Goal: Task Accomplishment & Management: Complete application form

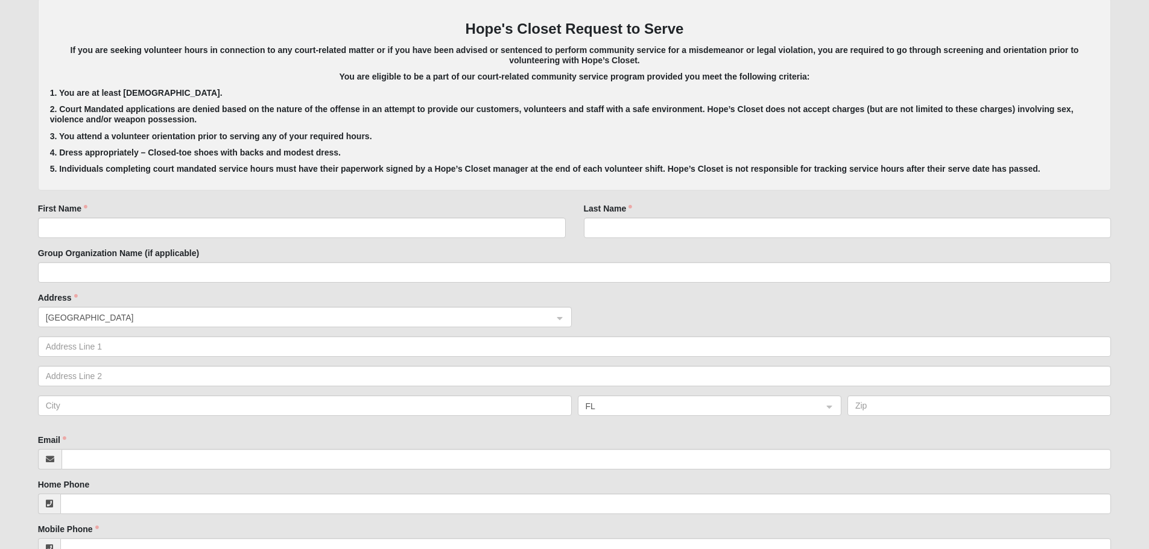
scroll to position [241, 0]
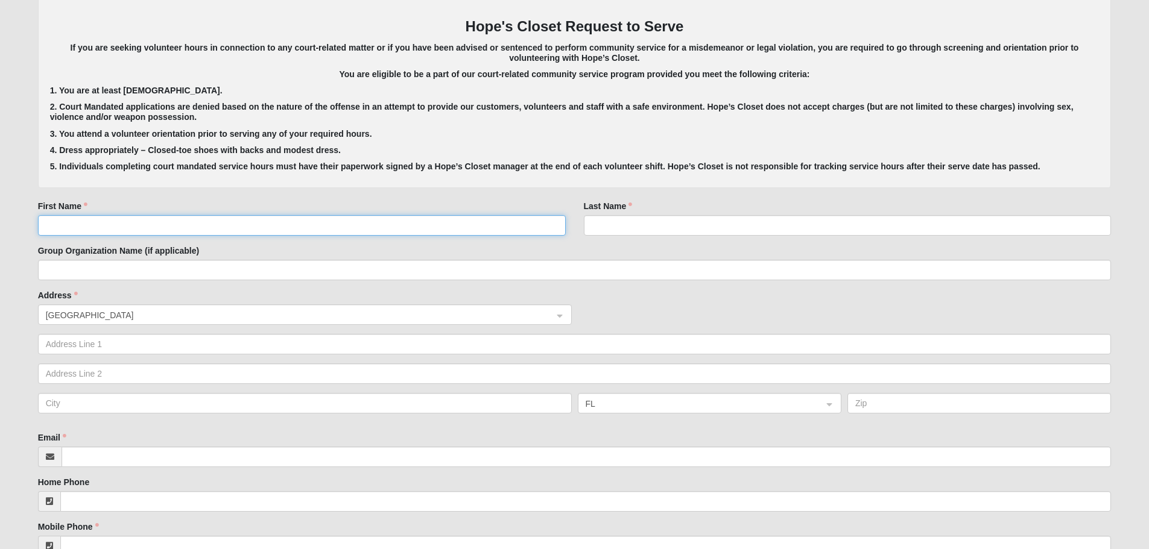
click at [403, 222] on input "First Name" at bounding box center [302, 225] width 528 height 21
type input "[PERSON_NAME]"
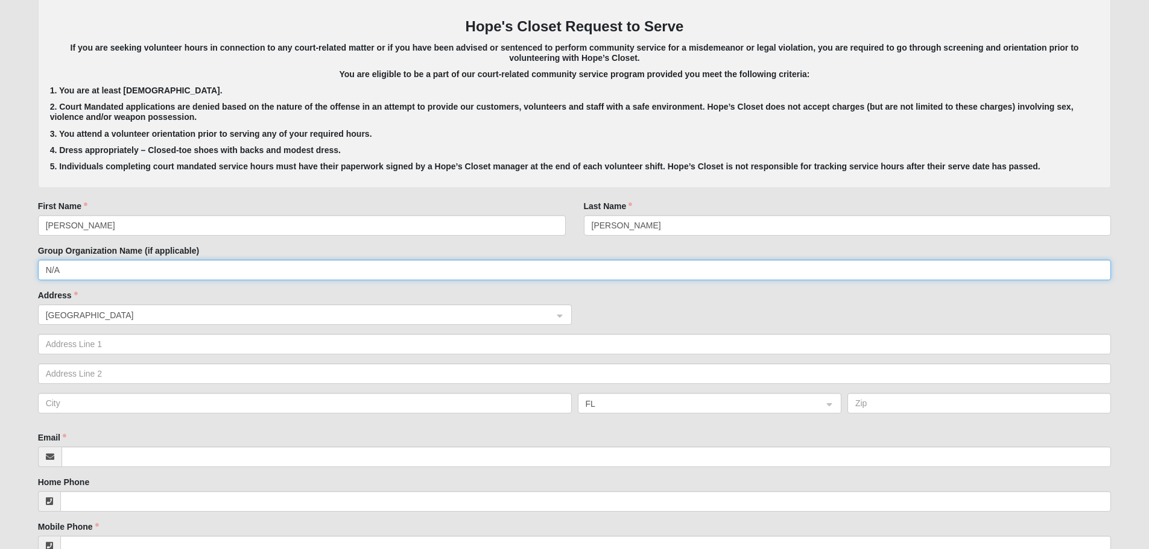
type input "N/A"
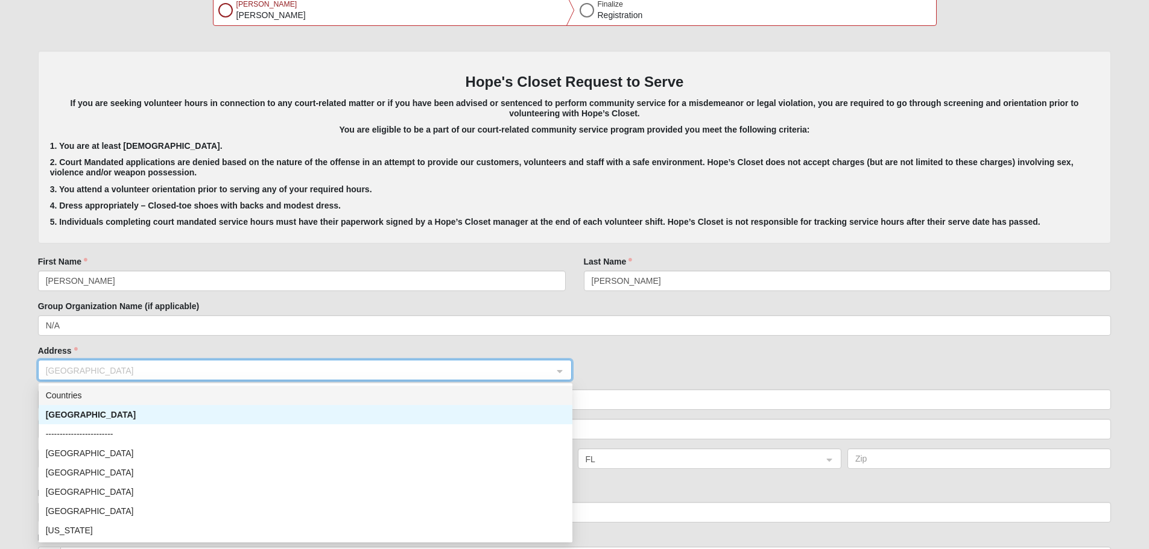
scroll to position [179, 0]
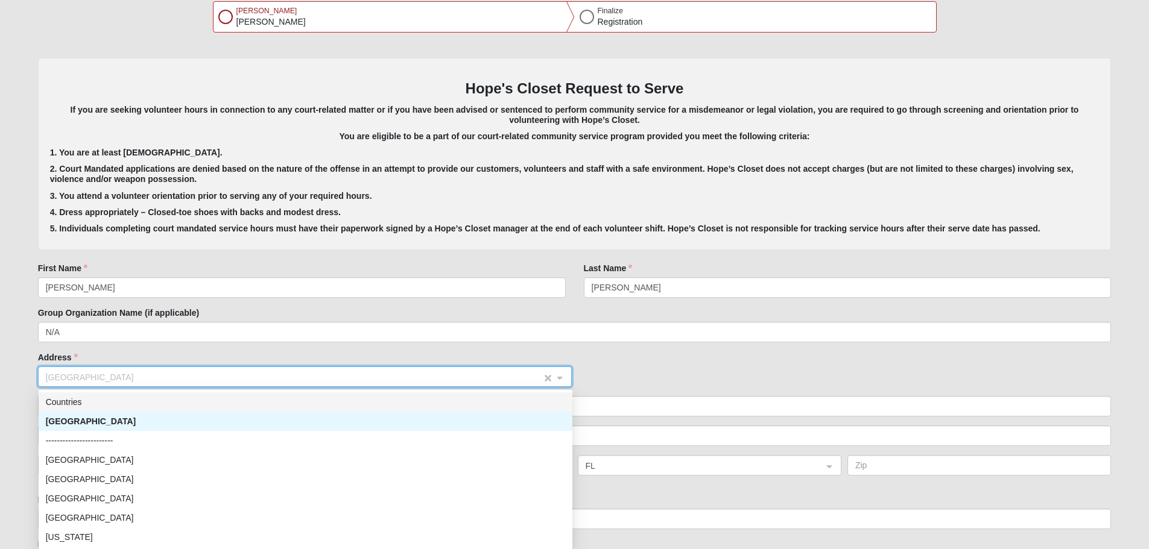
click at [132, 381] on span "[GEOGRAPHIC_DATA]" at bounding box center [294, 377] width 496 height 13
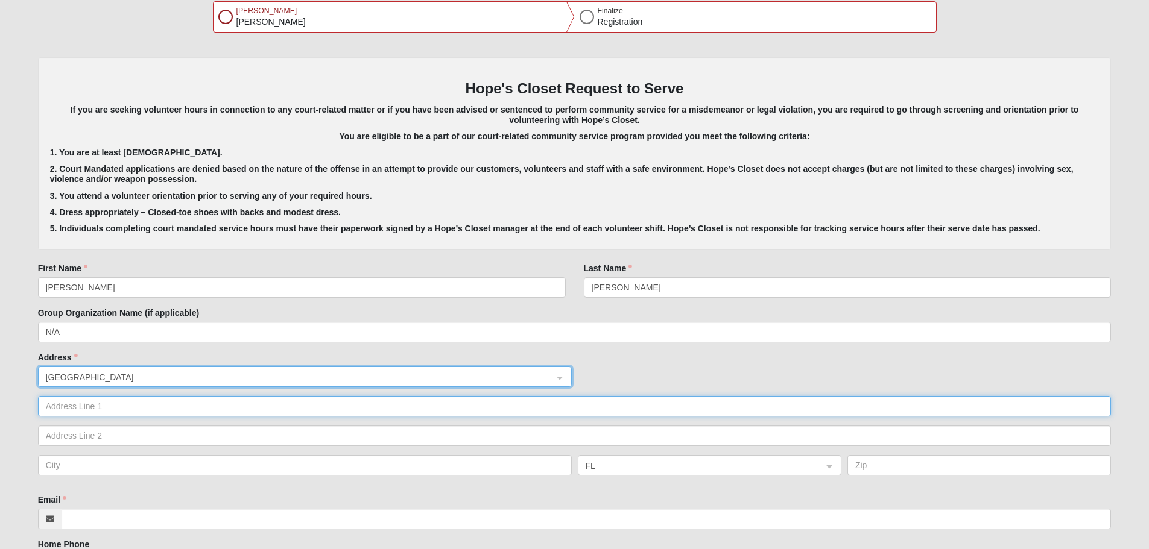
click at [121, 410] on input "text" at bounding box center [575, 406] width 1074 height 21
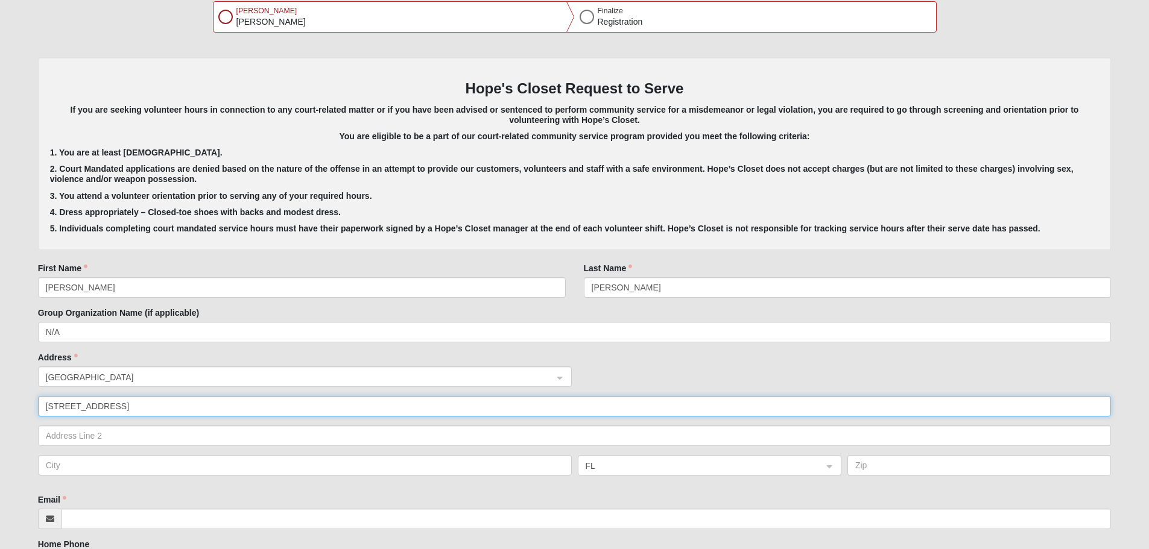
type input "[STREET_ADDRESS]"
click at [107, 471] on input "text" at bounding box center [305, 465] width 534 height 21
type input "[GEOGRAPHIC_DATA]"
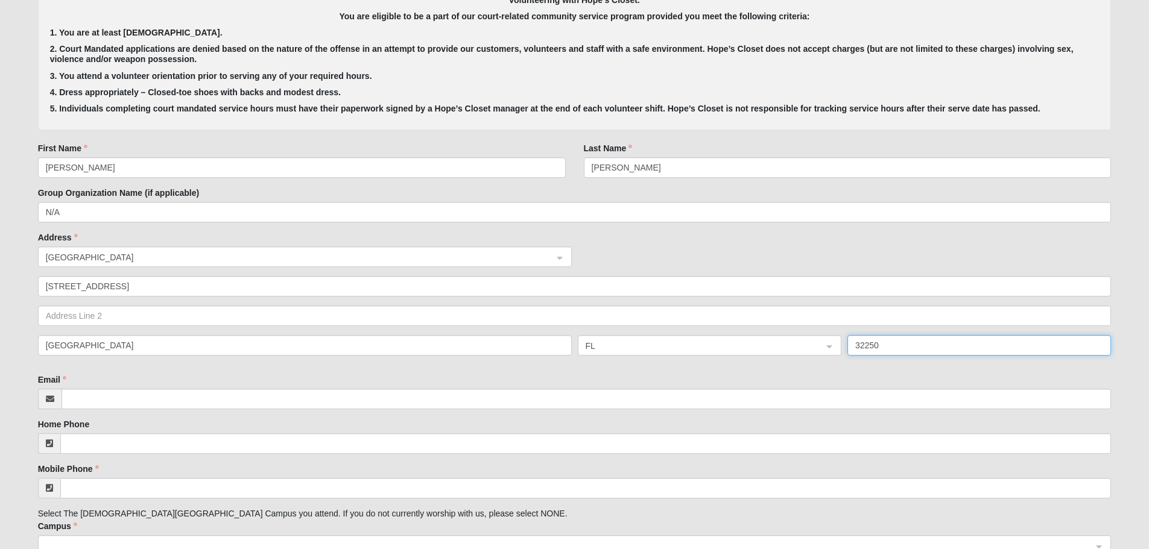
scroll to position [300, 0]
type input "32250"
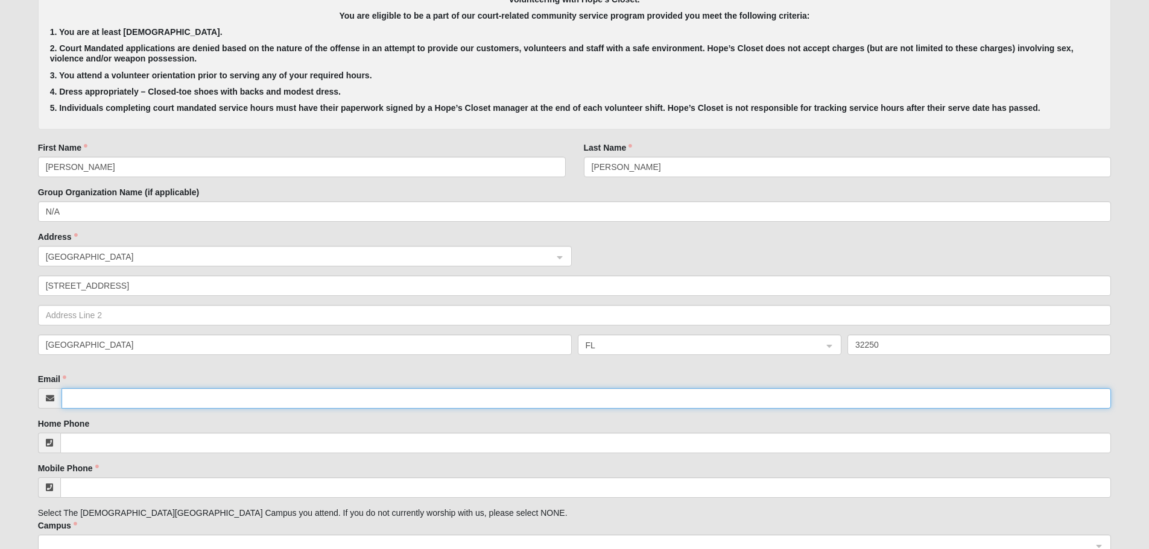
click at [179, 398] on input "Email" at bounding box center [587, 398] width 1050 height 21
type input "[EMAIL_ADDRESS][DOMAIN_NAME]"
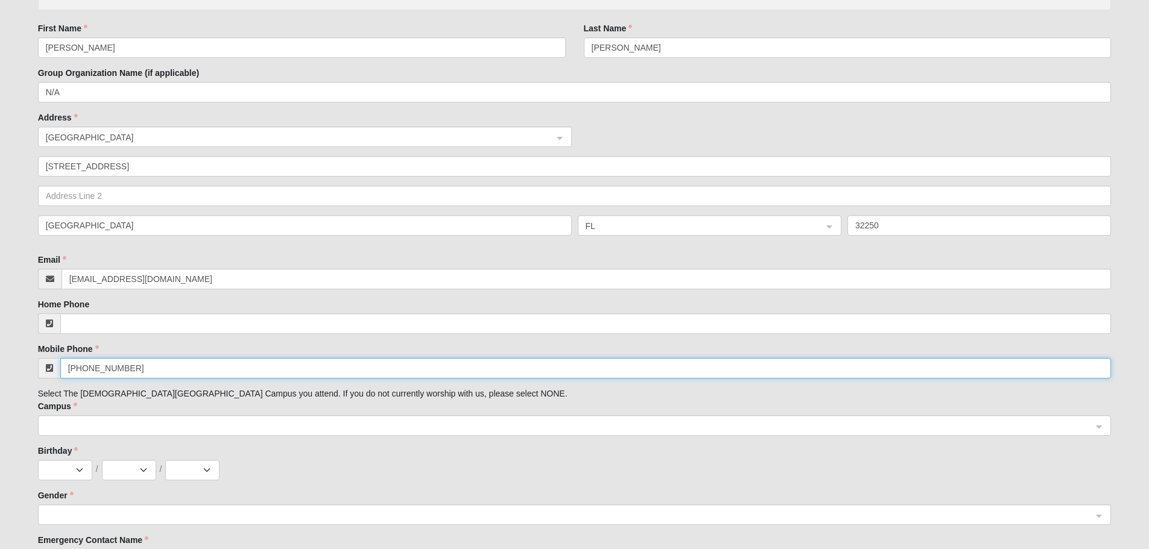
scroll to position [420, 0]
click at [160, 425] on span at bounding box center [569, 425] width 1047 height 13
type input "[PHONE_NUMBER]"
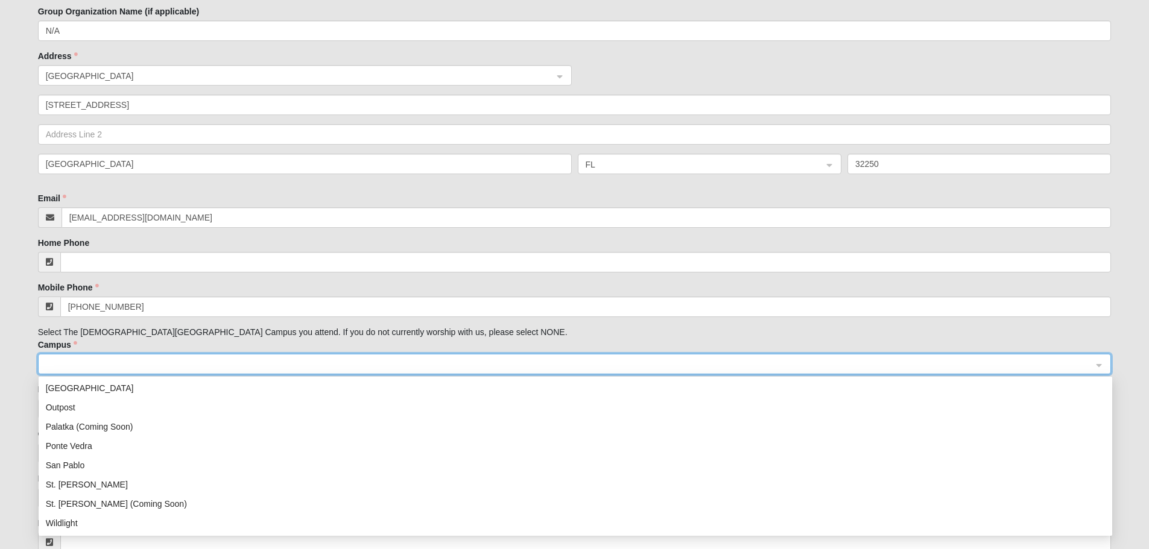
scroll to position [174, 0]
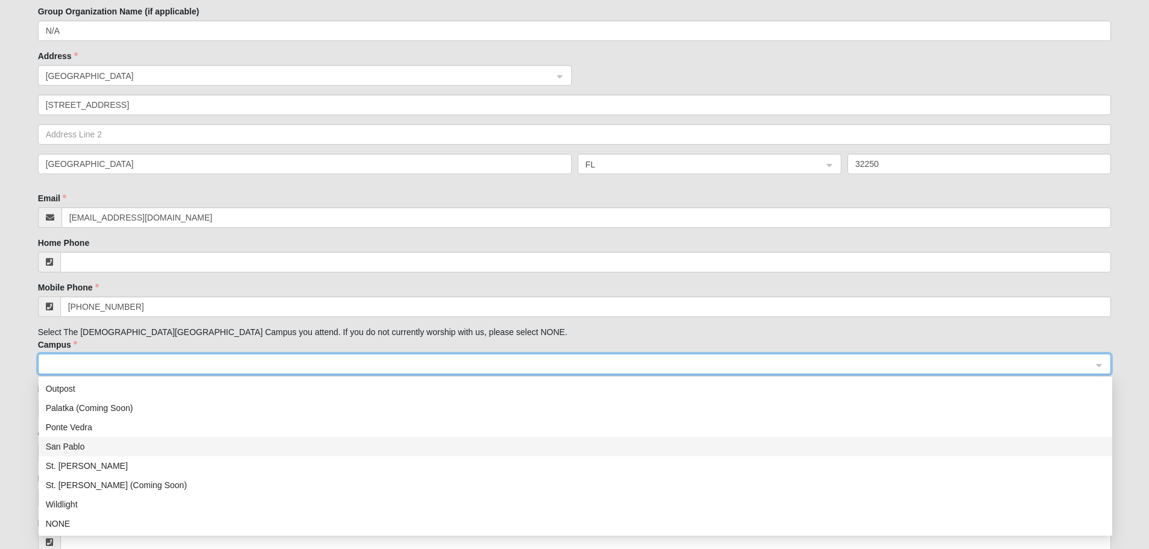
click at [97, 450] on div "San Pablo" at bounding box center [575, 446] width 1059 height 13
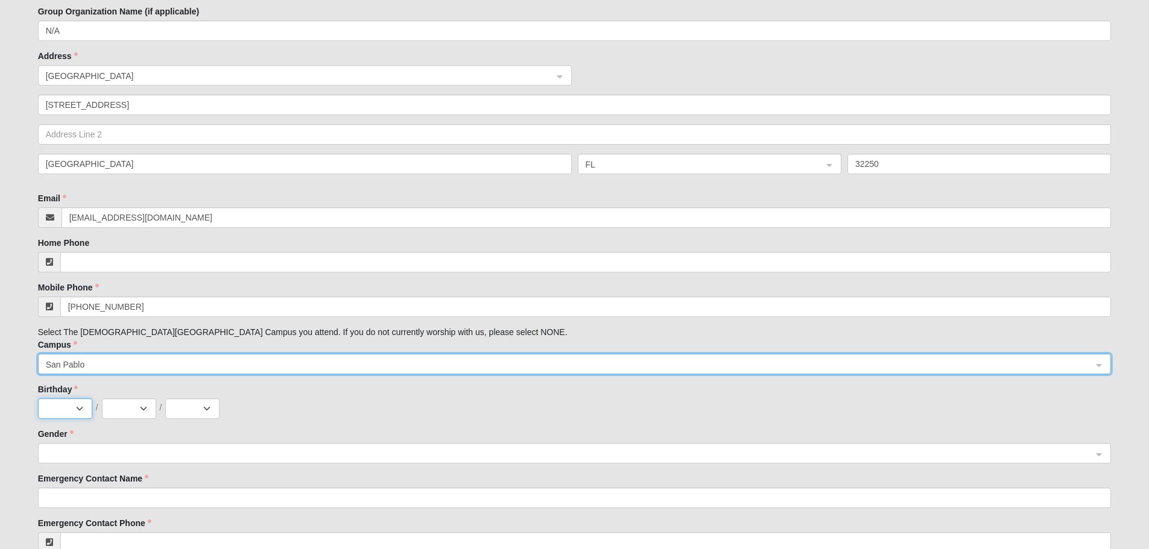
click at [80, 408] on select "Jan Feb Mar Apr May Jun [DATE] Aug Sep Oct Nov Dec" at bounding box center [65, 409] width 54 height 21
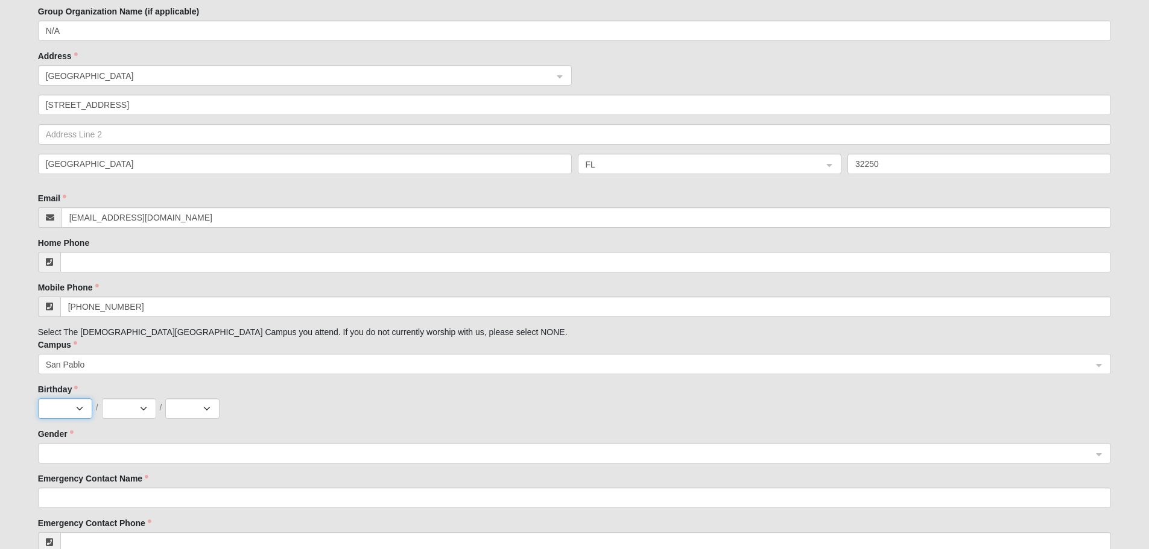
select select "5"
click at [38, 399] on select "Jan Feb Mar Apr May Jun [DATE] Aug Sep Oct Nov Dec" at bounding box center [65, 409] width 54 height 21
click at [138, 408] on select "1 2 3 4 5 6 7 8 9 10 11 12 13 14 15 16 17 18 19 20 21 22 23 24 25 26 27 28 29 3…" at bounding box center [129, 409] width 54 height 21
select select "10"
click at [102, 399] on select "1 2 3 4 5 6 7 8 9 10 11 12 13 14 15 16 17 18 19 20 21 22 23 24 25 26 27 28 29 3…" at bounding box center [129, 409] width 54 height 21
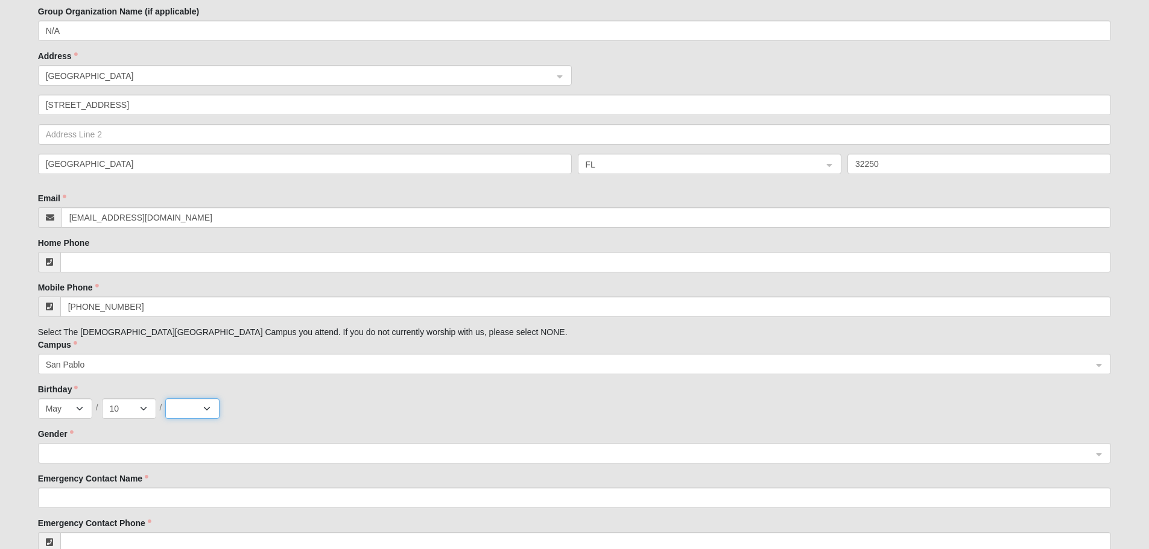
click at [207, 405] on select "2025 2024 2023 2022 2021 2020 2019 2018 2017 2016 2015 2014 2013 2012 2011 2010…" at bounding box center [192, 409] width 54 height 21
select select "1987"
click at [165, 399] on select "2025 2024 2023 2022 2021 2020 2019 2018 2017 2016 2015 2014 2013 2012 2011 2010…" at bounding box center [192, 409] width 54 height 21
click at [242, 454] on span at bounding box center [569, 454] width 1047 height 13
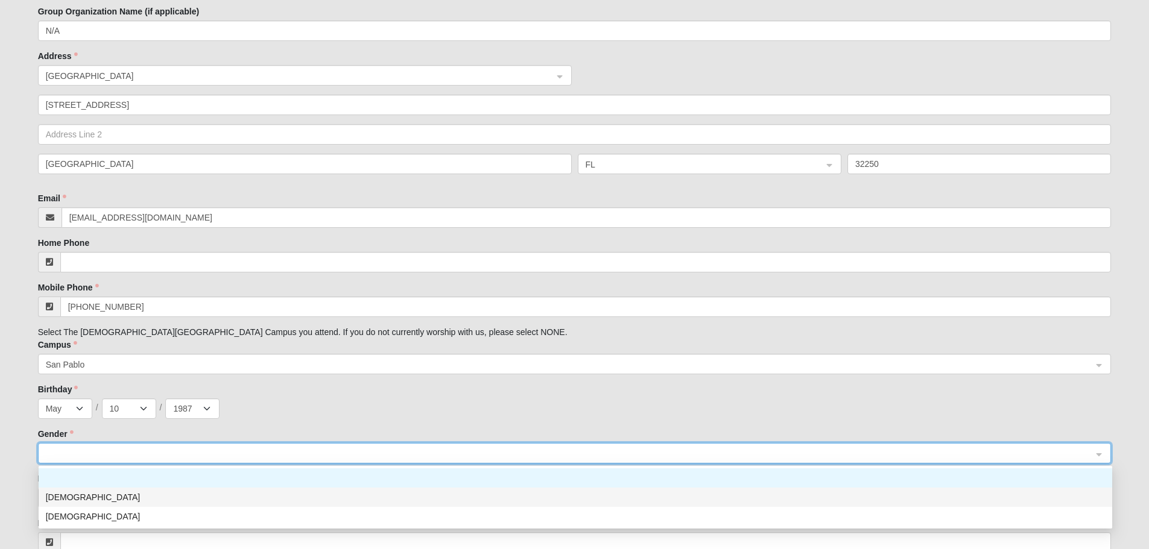
click at [188, 498] on div "[DEMOGRAPHIC_DATA]" at bounding box center [575, 497] width 1059 height 13
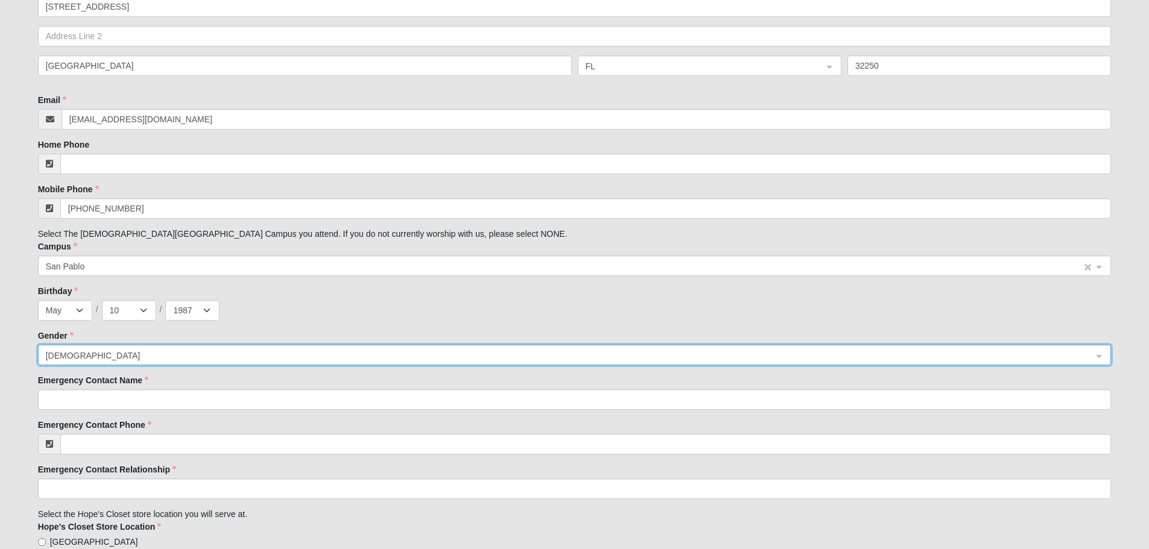
scroll to position [662, 0]
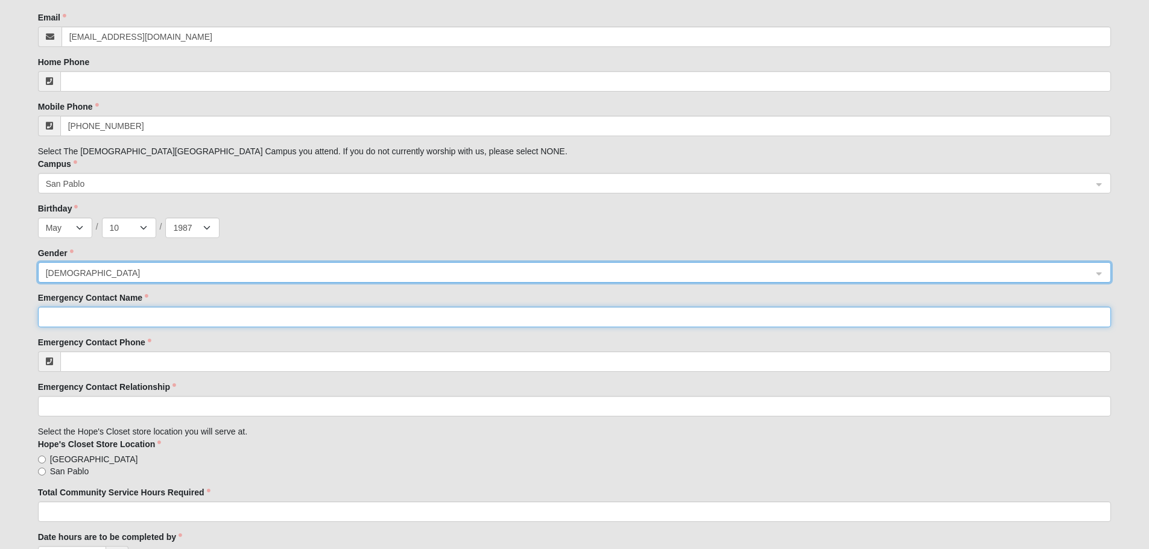
click at [225, 317] on input "Emergency Contact Name" at bounding box center [575, 317] width 1074 height 21
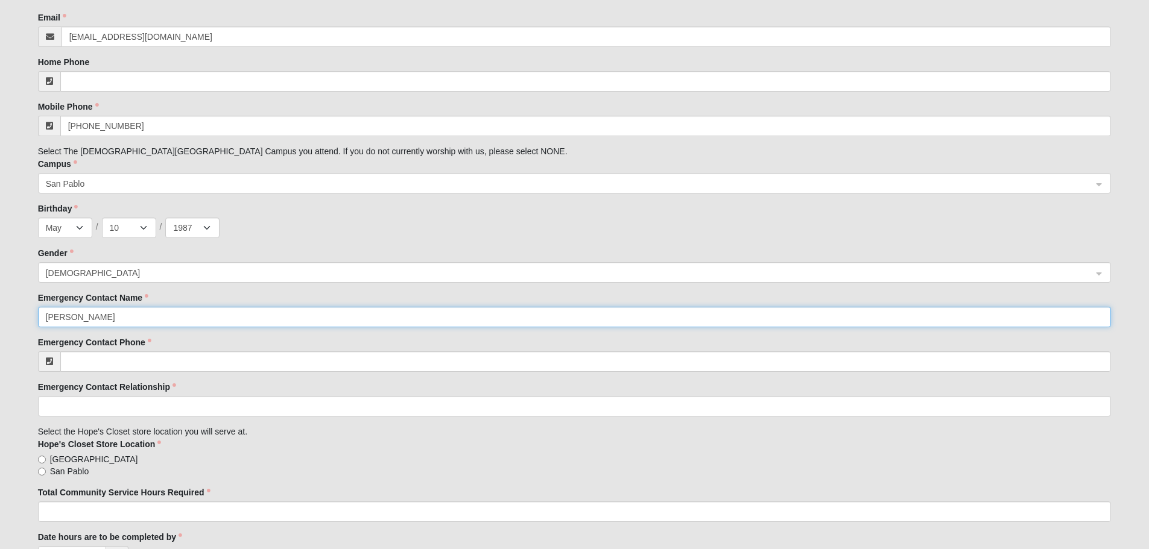
type input "[PERSON_NAME]"
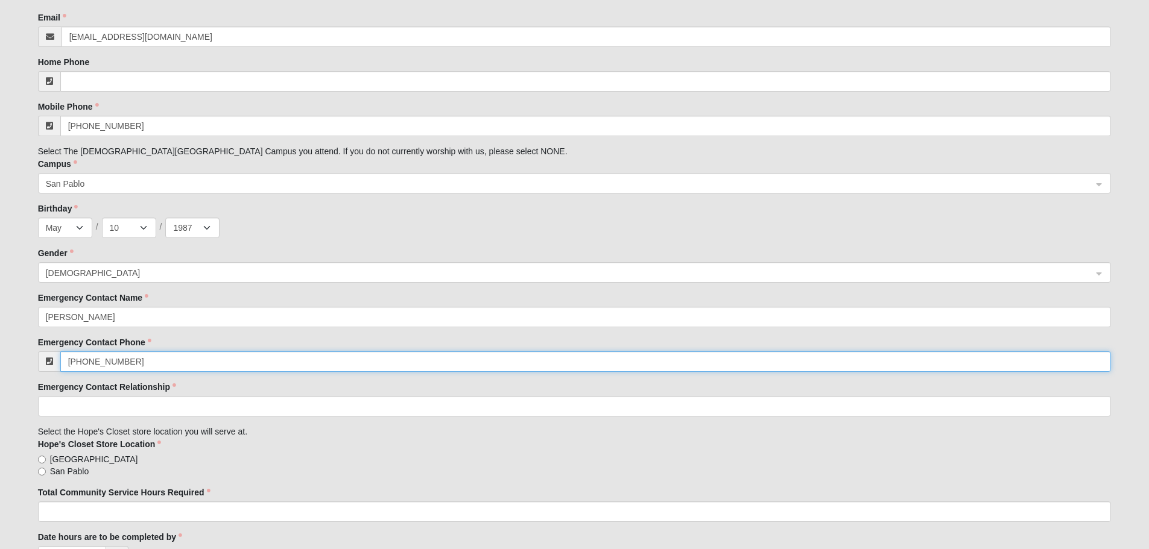
type input "[PHONE_NUMBER]"
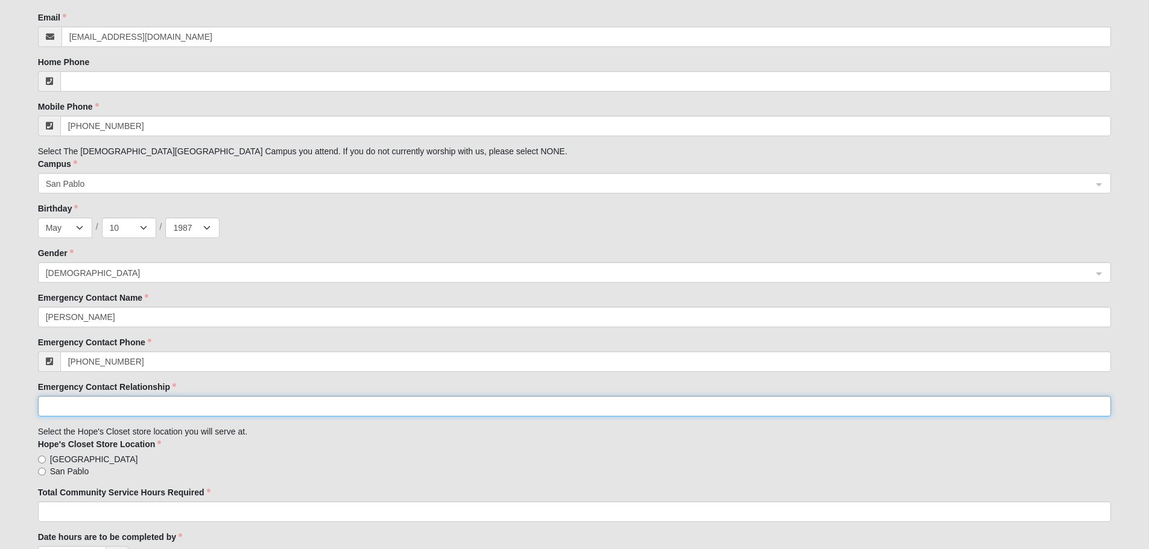
click at [158, 408] on input "Emergency Contact Relationship" at bounding box center [575, 406] width 1074 height 21
type input "Mother"
click at [84, 471] on span "San Pablo" at bounding box center [69, 472] width 39 height 12
click at [46, 471] on input "San Pablo" at bounding box center [42, 472] width 8 height 8
radio input "true"
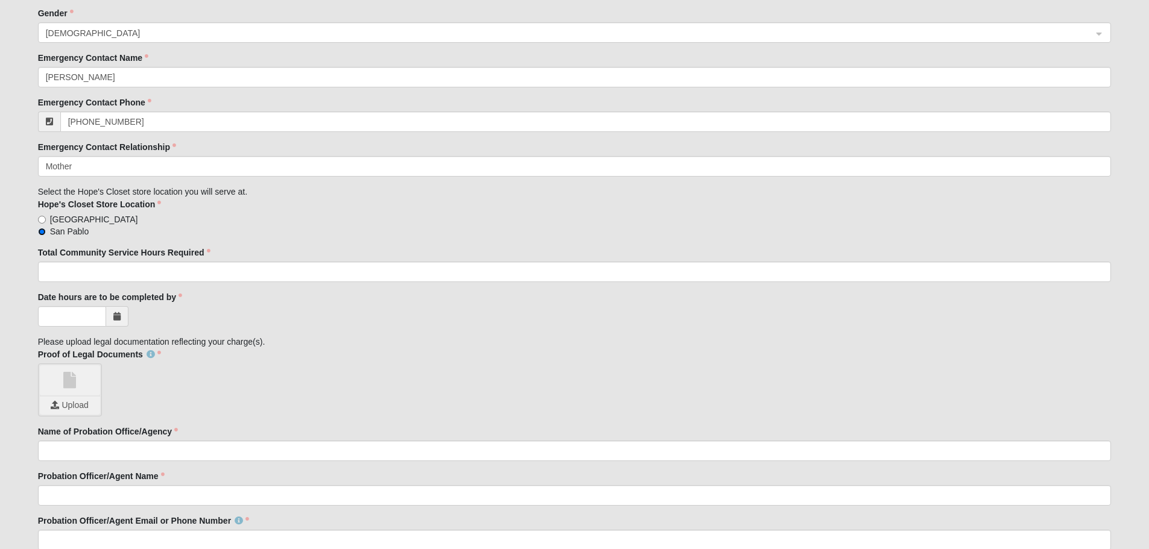
scroll to position [903, 0]
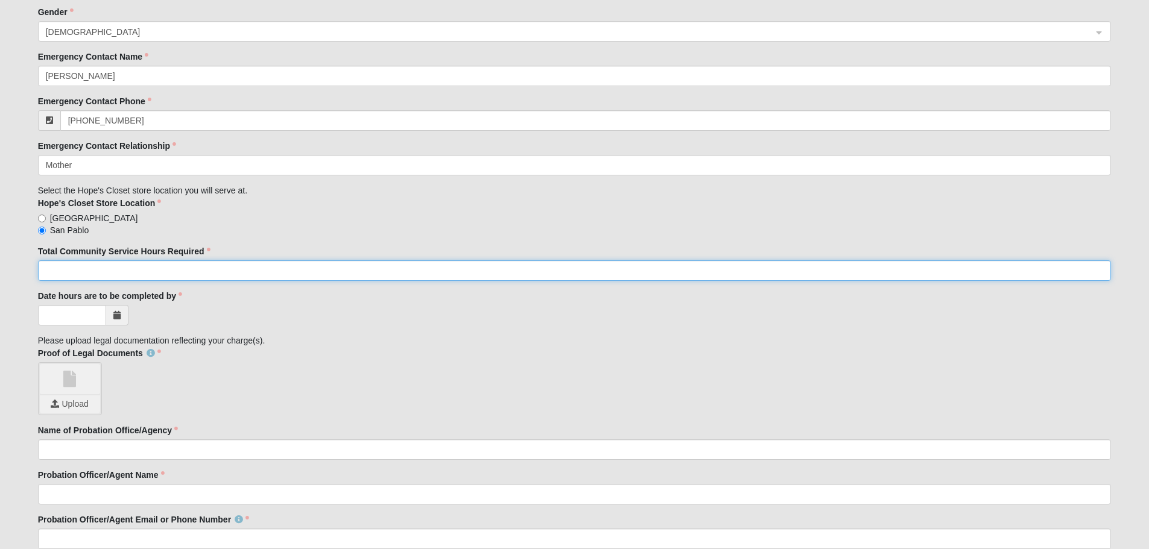
click at [232, 271] on input "Total Community Service Hours Required" at bounding box center [575, 271] width 1074 height 21
type input "50"
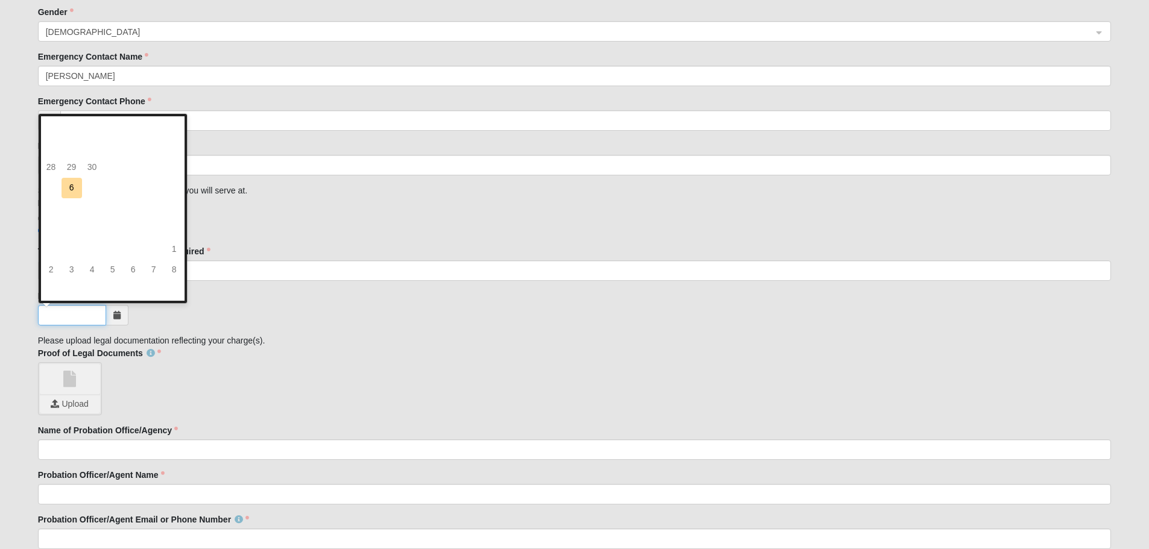
click at [98, 315] on input "Date hours are to be completed by" at bounding box center [72, 315] width 68 height 21
click at [124, 317] on span at bounding box center [117, 315] width 22 height 21
click at [115, 315] on icon at bounding box center [116, 315] width 7 height 8
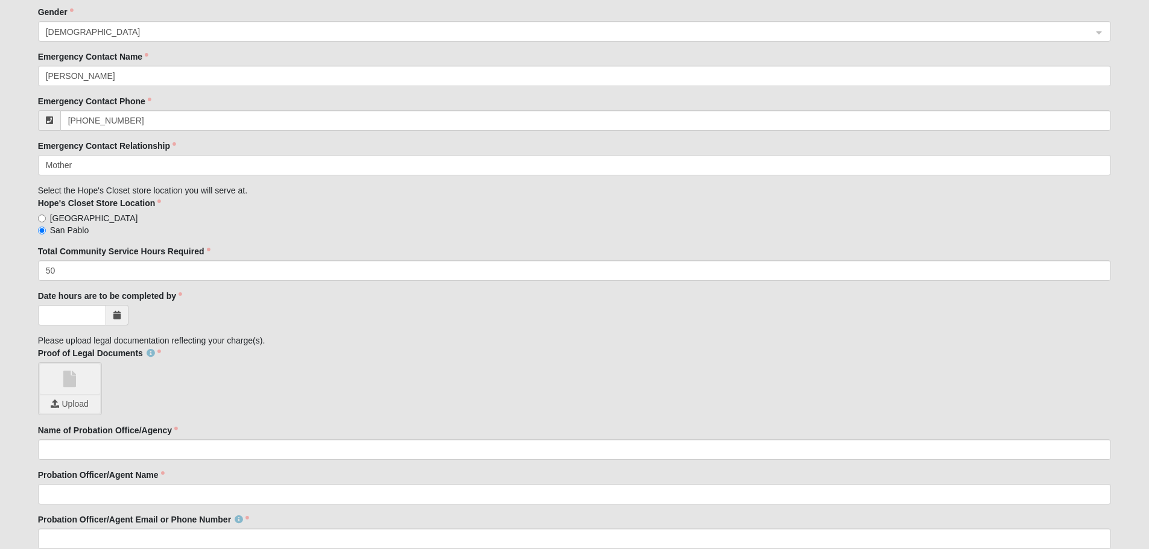
click at [138, 315] on div at bounding box center [575, 315] width 1074 height 21
click at [114, 315] on icon at bounding box center [116, 315] width 7 height 8
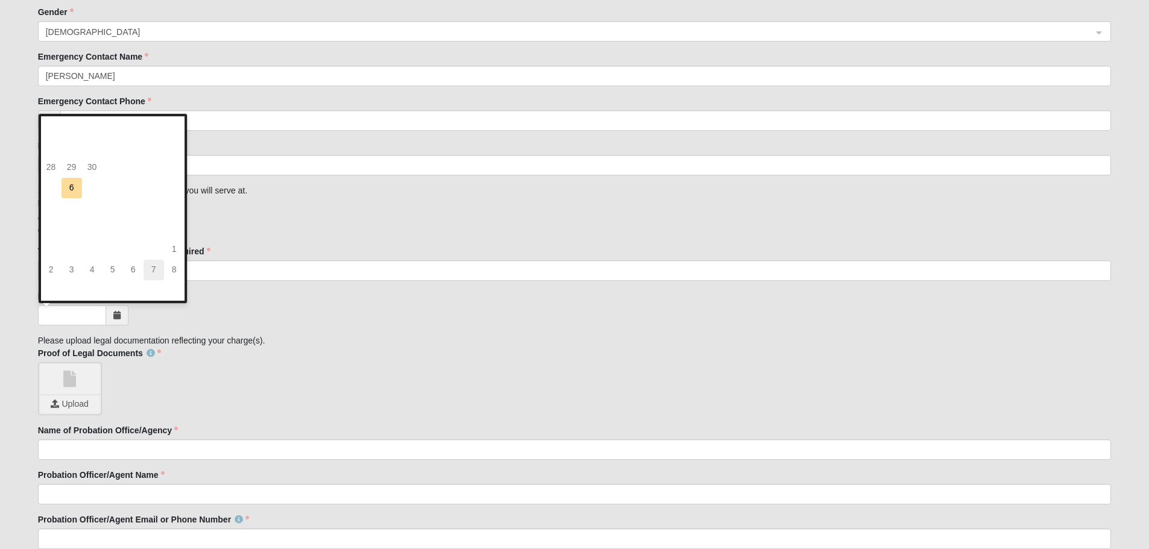
click at [144, 266] on td "7" at bounding box center [154, 270] width 21 height 21
drag, startPoint x: 90, startPoint y: 313, endPoint x: 39, endPoint y: 315, distance: 51.3
click at [39, 315] on input "[DATE]" at bounding box center [72, 315] width 68 height 21
type input "[DATE]"
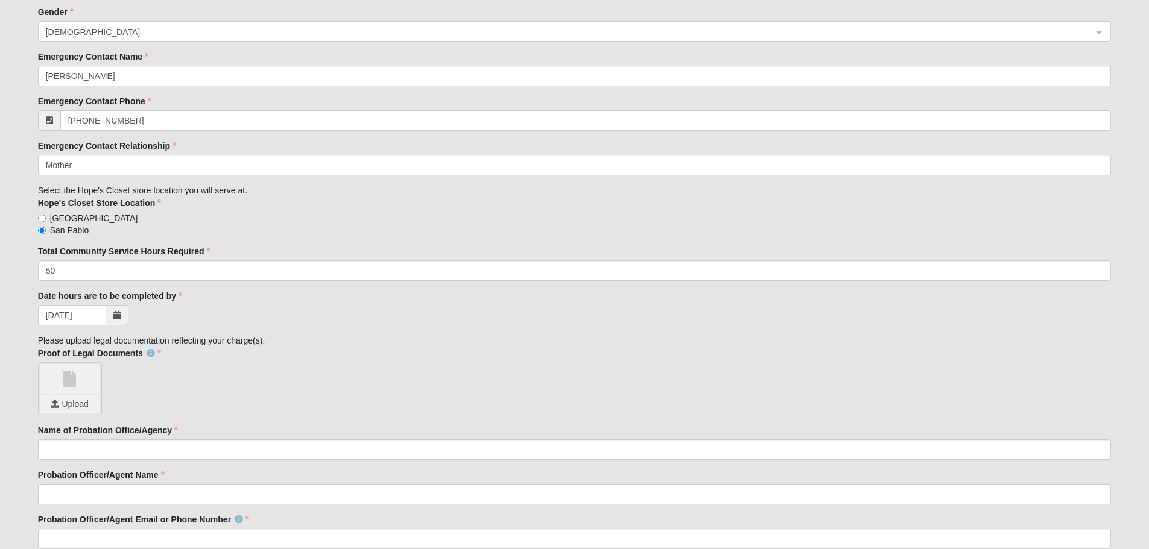
click at [156, 385] on div "Upload" at bounding box center [575, 389] width 1074 height 53
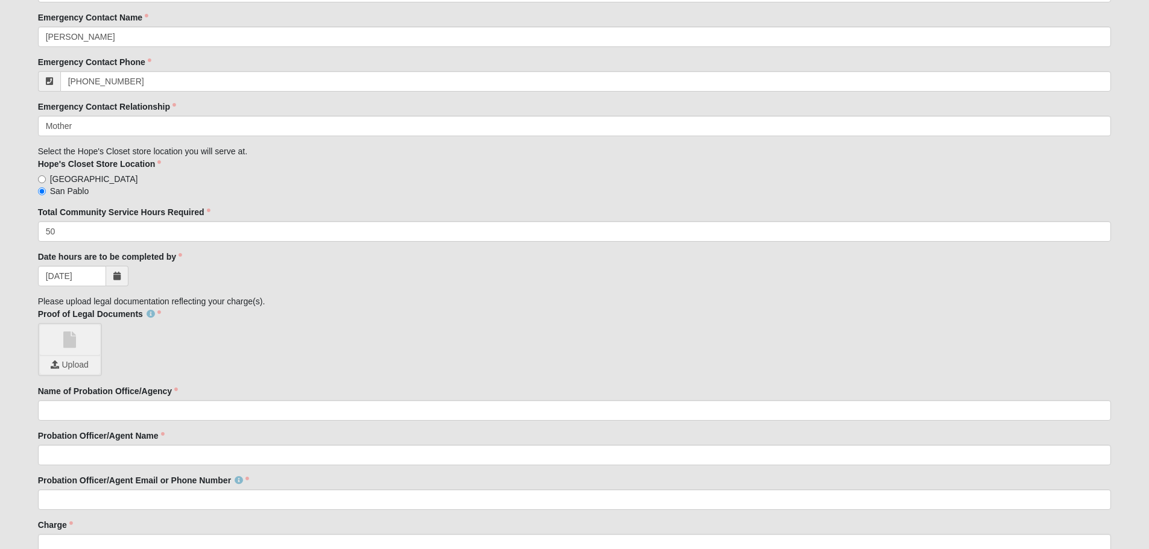
scroll to position [963, 0]
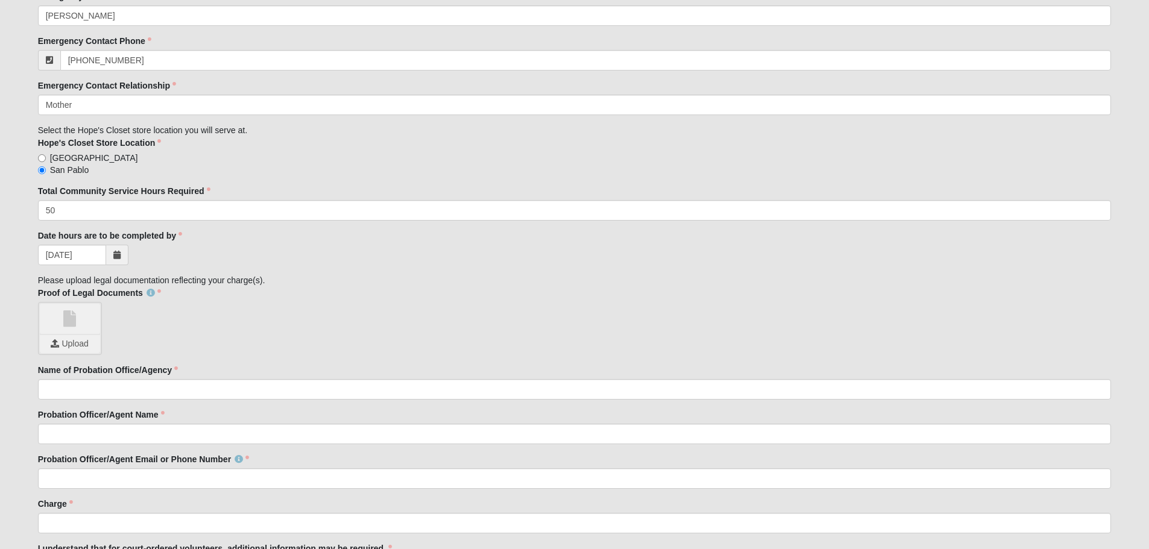
click at [81, 342] on span "Upload" at bounding box center [69, 344] width 46 height 10
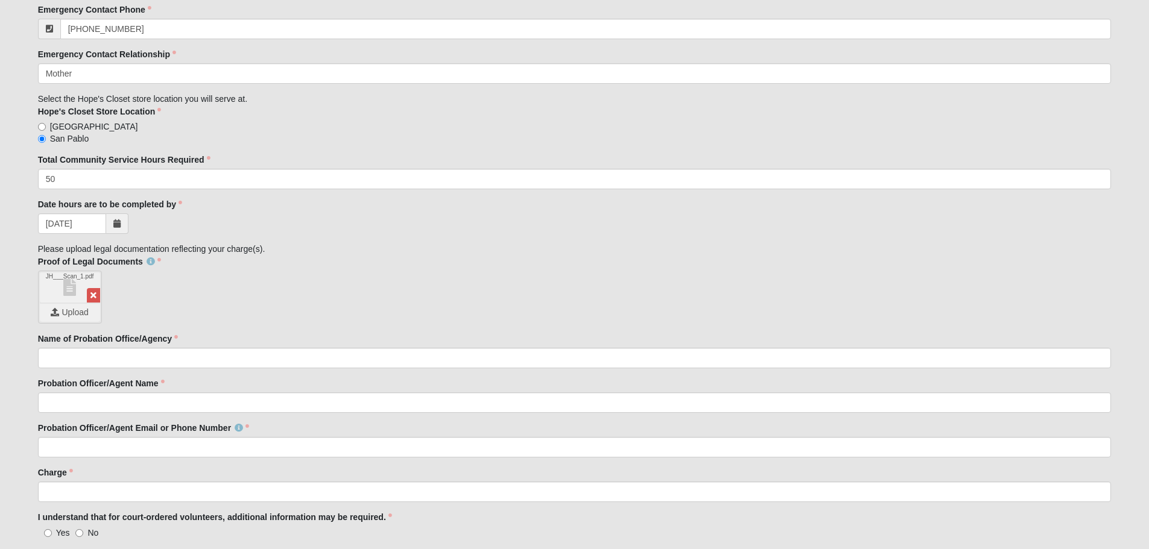
scroll to position [1024, 0]
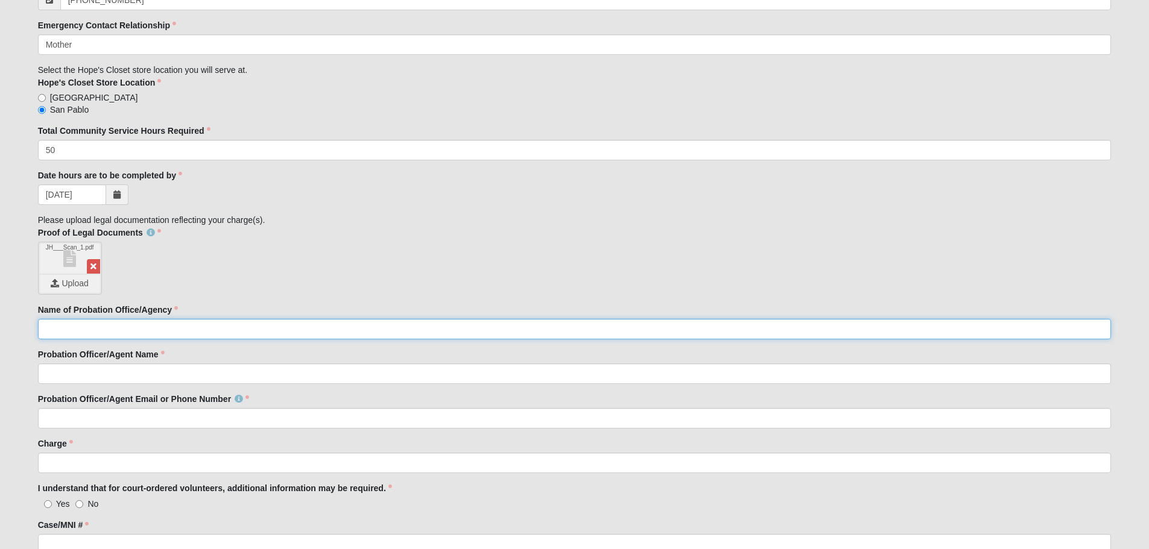
click at [180, 335] on input "Name of Probation Office/Agency" at bounding box center [575, 329] width 1074 height 21
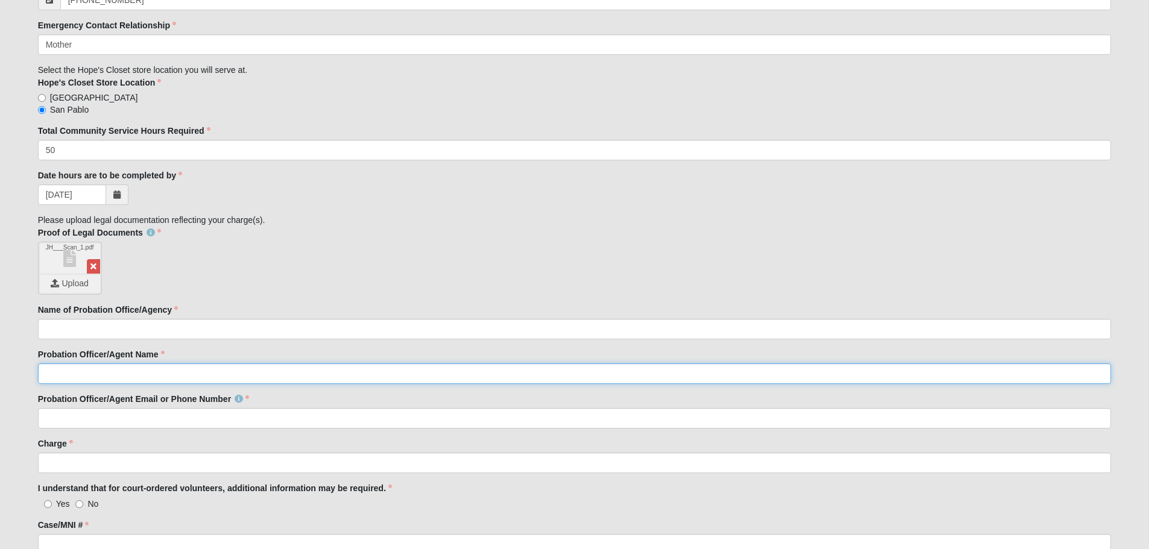
click at [186, 373] on input "Probation Officer/Agent Name" at bounding box center [575, 374] width 1074 height 21
type input "[PERSON_NAME]"
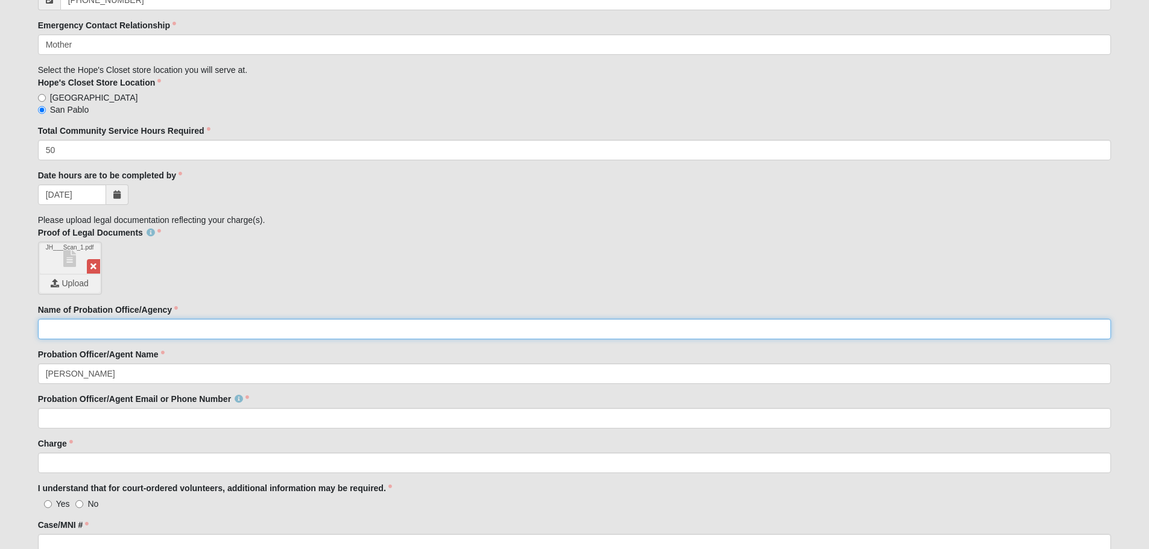
click at [191, 329] on input "Name of Probation Office/Agency" at bounding box center [575, 329] width 1074 height 21
type input "[PERSON_NAME] PPS"
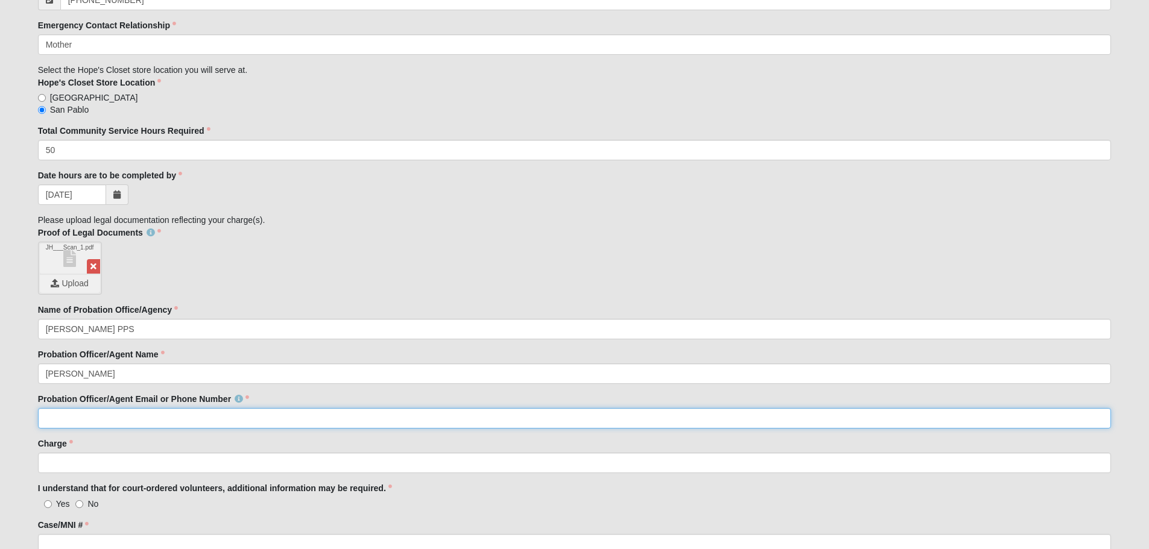
click at [189, 420] on input "Probation Officer/Agent Email or Phone Number" at bounding box center [575, 418] width 1074 height 21
click at [137, 416] on input "Probation Officer/Agent Email or Phone Number" at bounding box center [575, 418] width 1074 height 21
paste input "[EMAIL_ADDRESS][DOMAIN_NAME]"
type input "[EMAIL_ADDRESS][DOMAIN_NAME]"
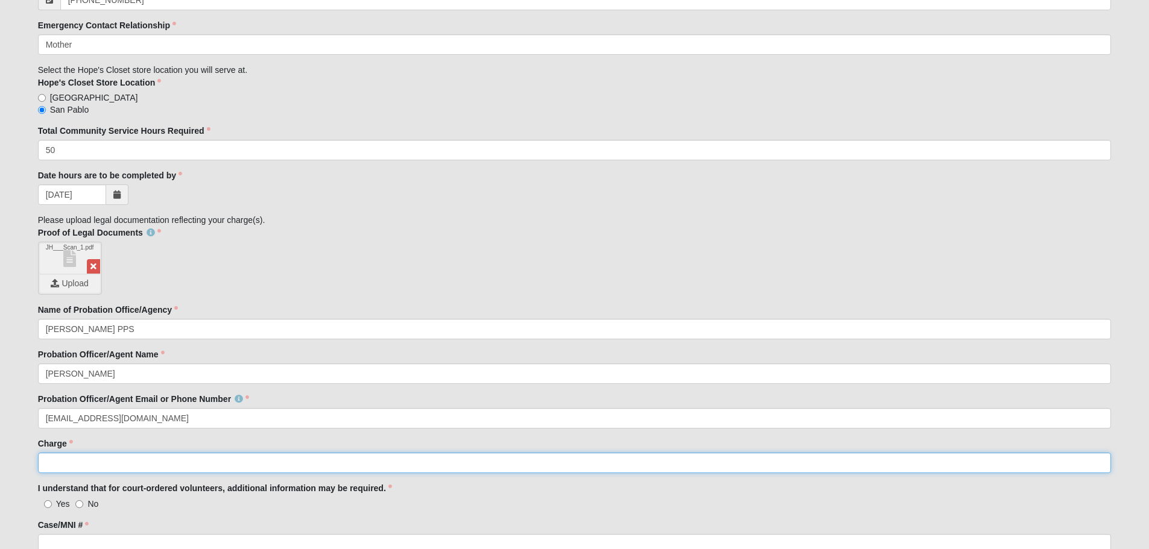
click at [124, 469] on input "Charge" at bounding box center [575, 463] width 1074 height 21
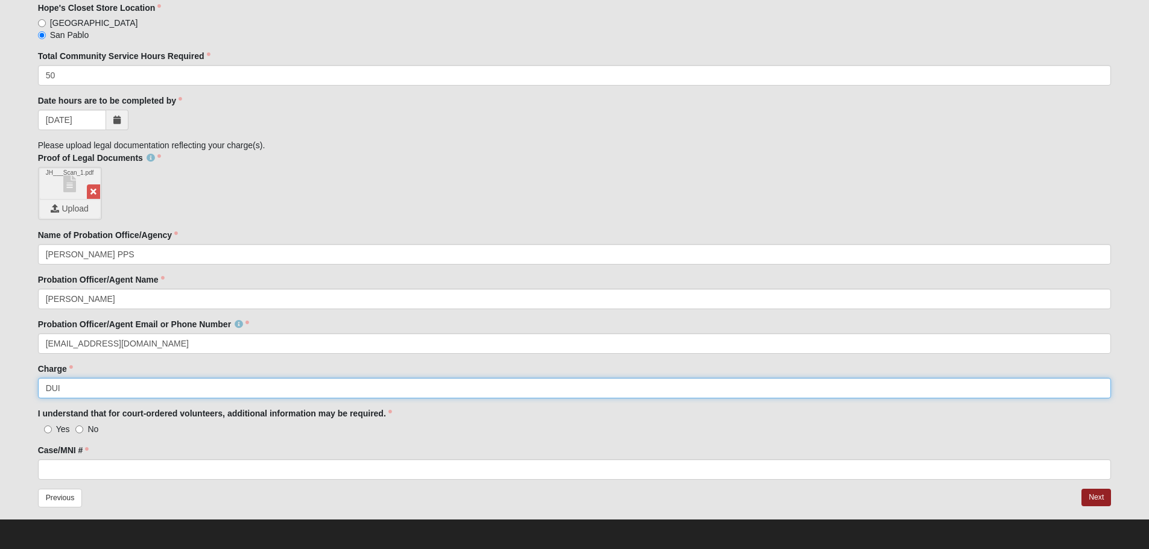
scroll to position [1100, 0]
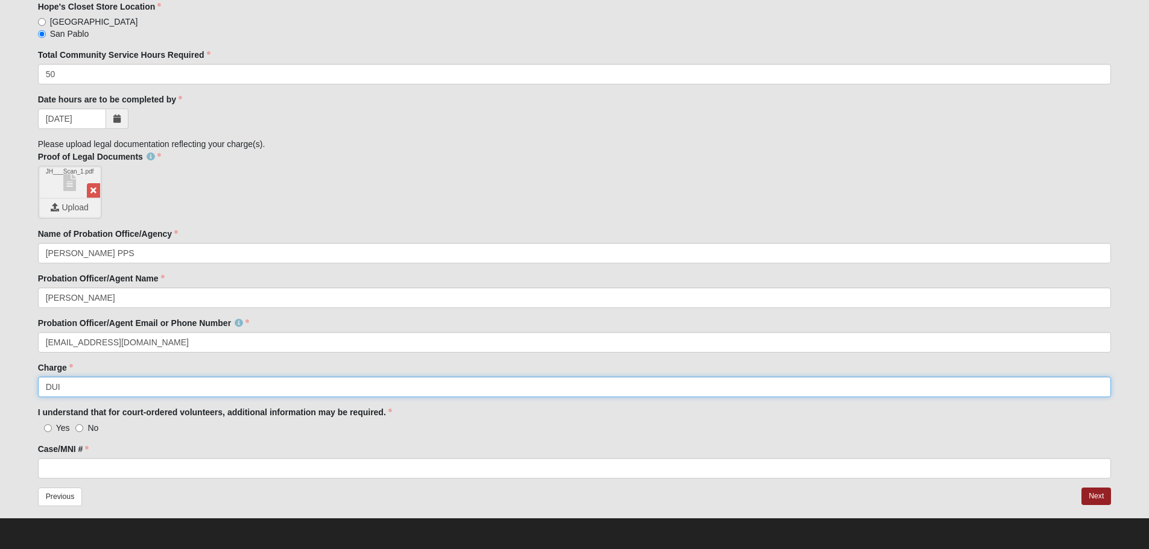
type input "DUI"
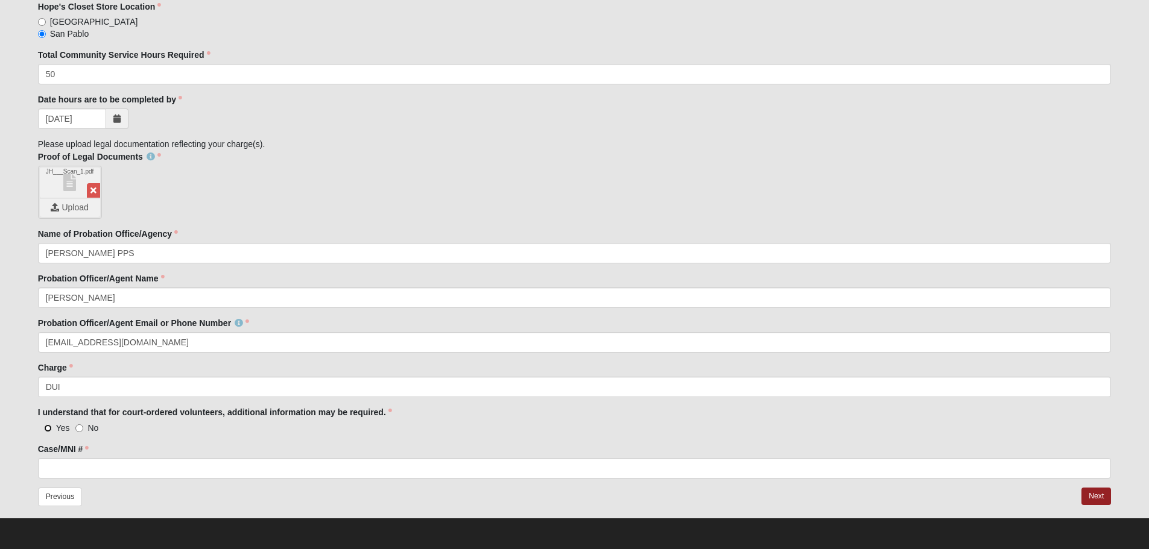
click at [46, 428] on input "Yes" at bounding box center [48, 429] width 8 height 8
radio input "true"
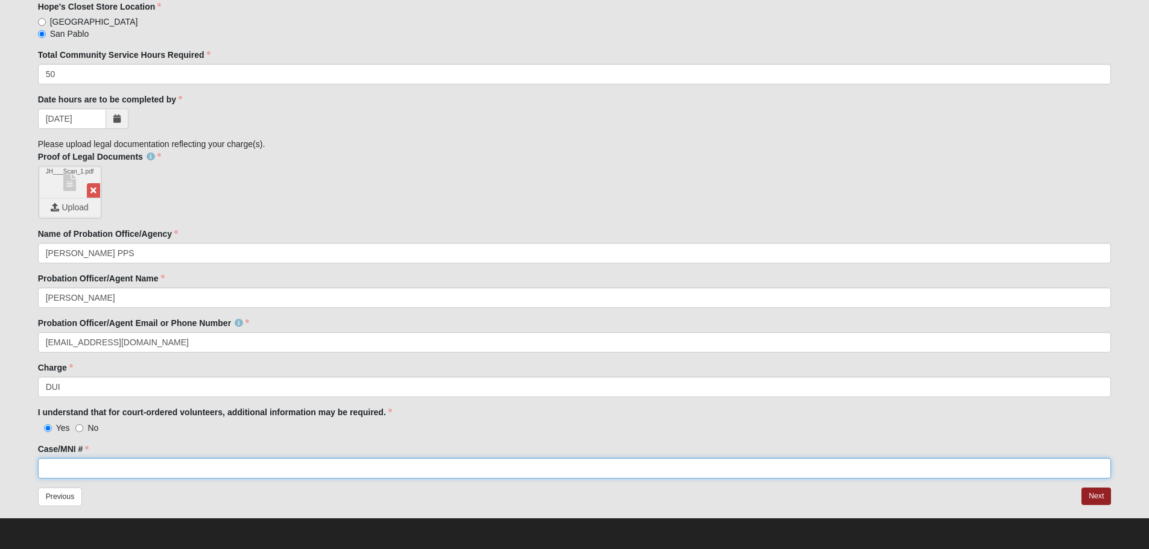
click at [167, 470] on input "Case/MNI #" at bounding box center [575, 468] width 1074 height 21
type input "2511032"
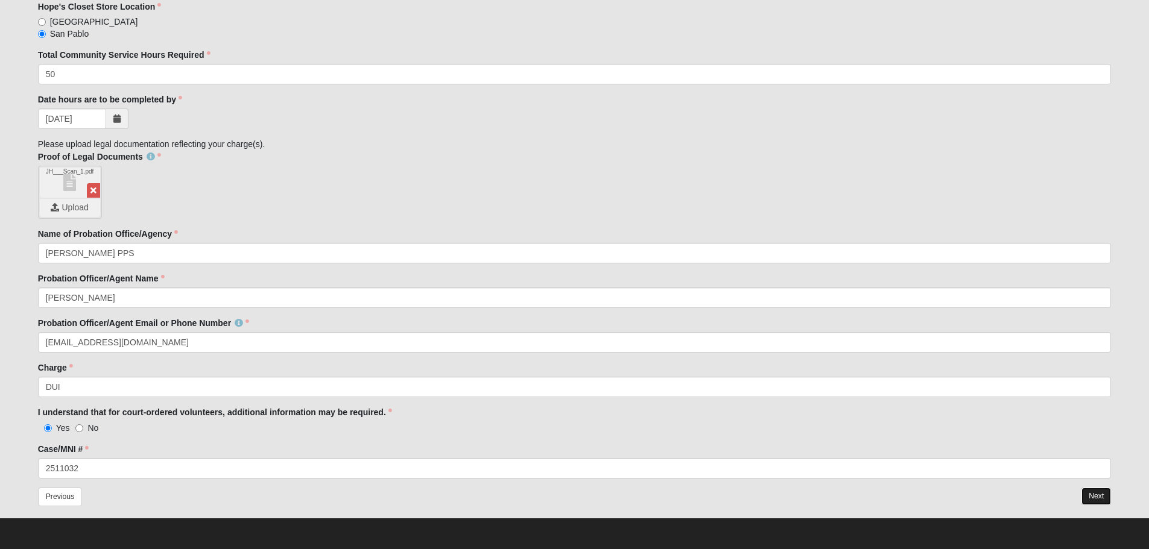
click at [1104, 500] on button "Next" at bounding box center [1096, 496] width 30 height 17
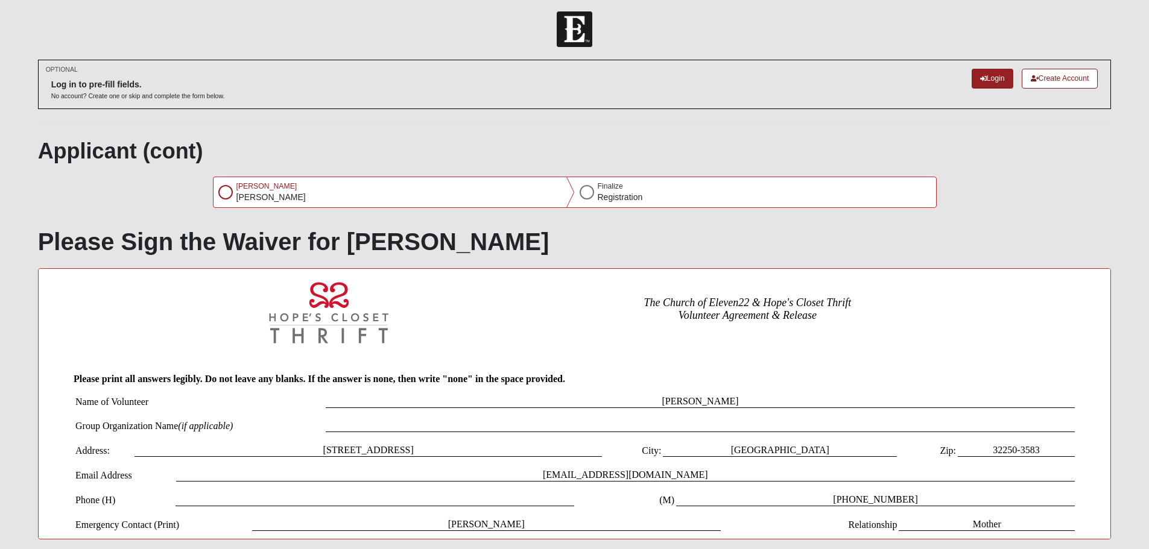
scroll to position [0, 0]
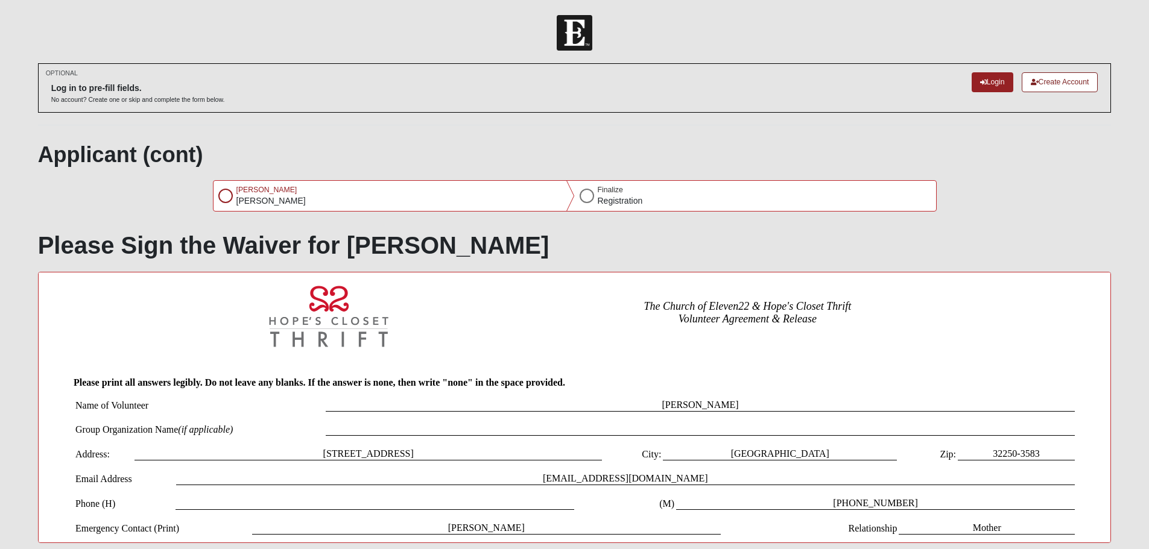
click at [225, 199] on div at bounding box center [225, 196] width 14 height 14
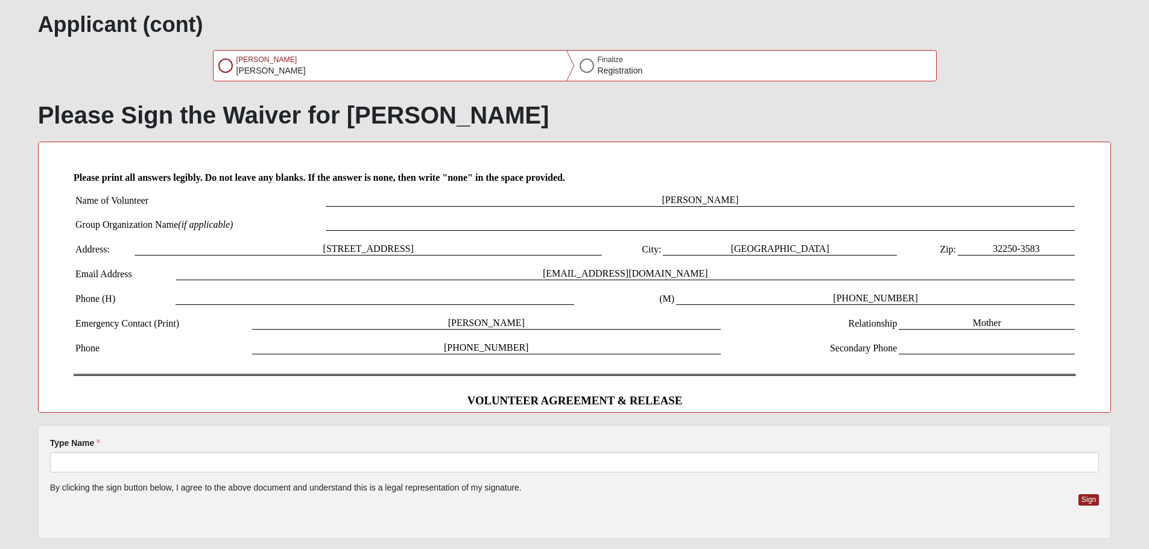
scroll to position [181, 0]
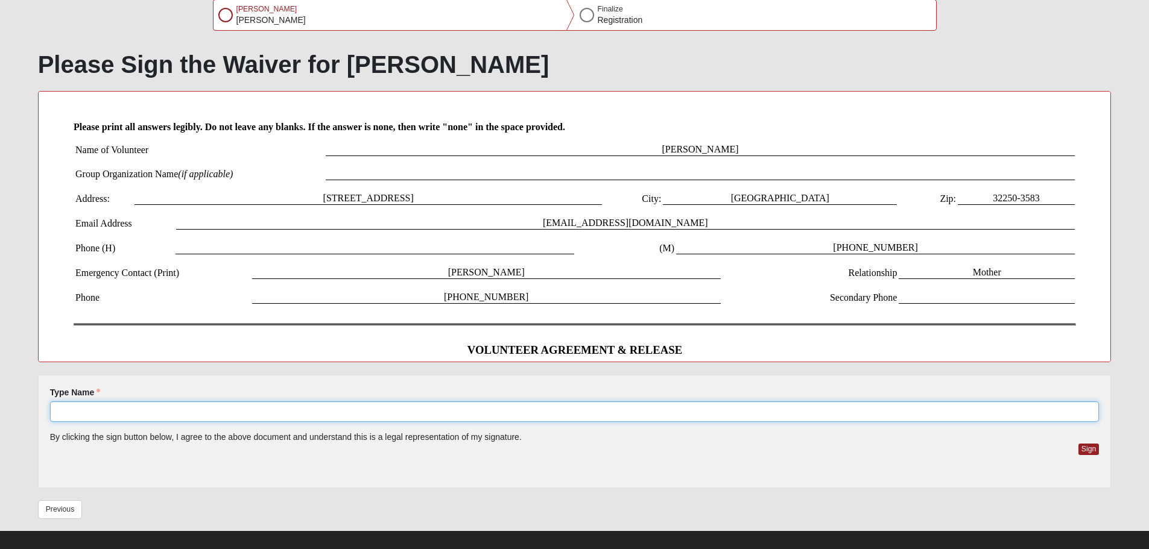
click at [353, 414] on input "Type Name" at bounding box center [575, 412] width 1050 height 21
type input "[PERSON_NAME]"
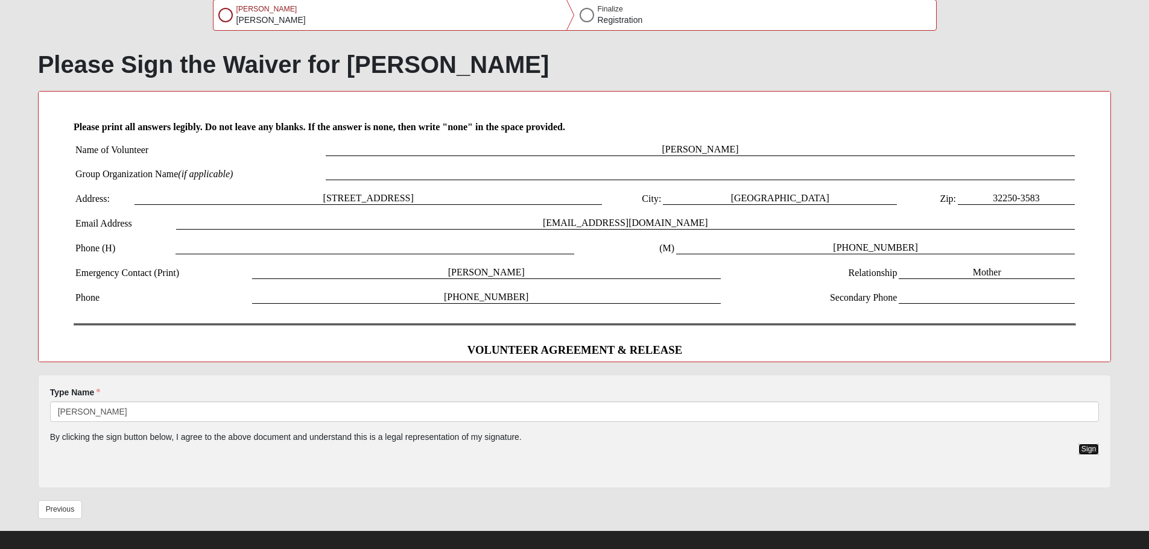
click at [1094, 447] on button "Sign" at bounding box center [1088, 449] width 21 height 11
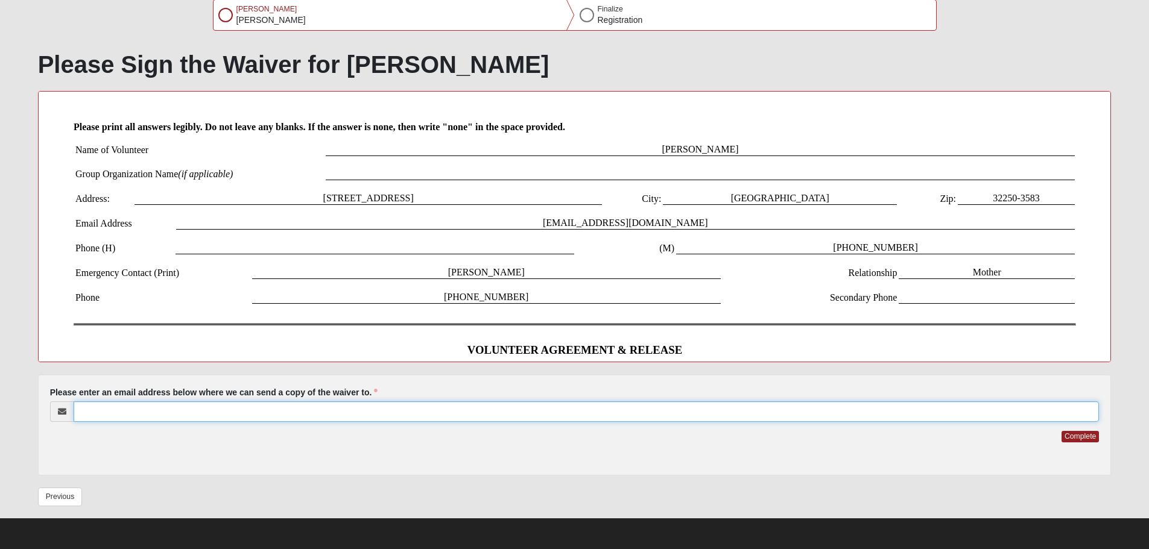
click at [339, 414] on input "Please enter an email address below where we can send a copy of the waiver to." at bounding box center [587, 412] width 1026 height 21
type input "[EMAIL_ADDRESS][DOMAIN_NAME]"
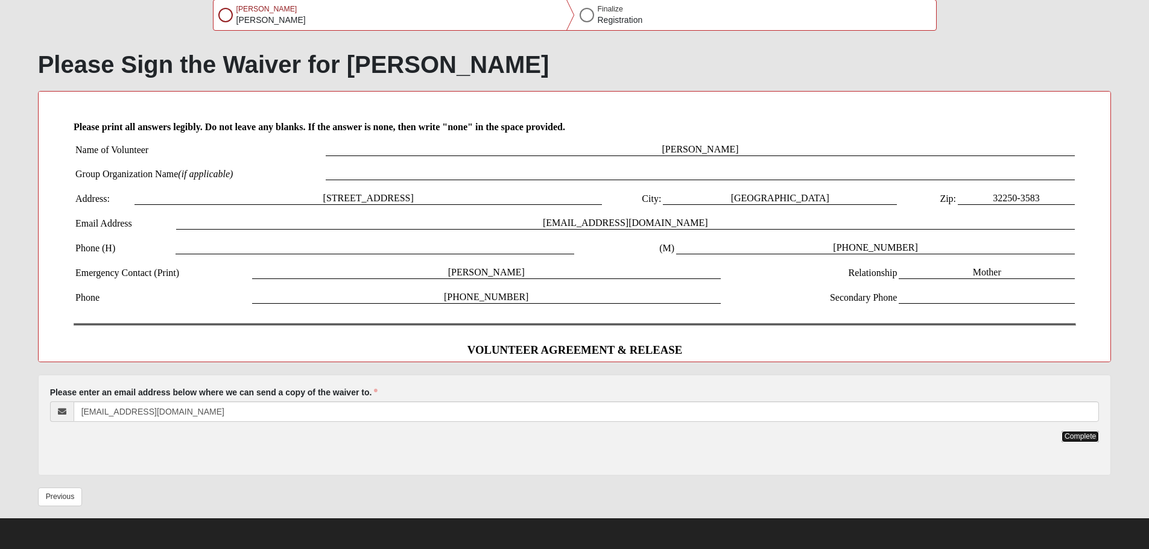
click at [1076, 435] on button "Complete" at bounding box center [1080, 436] width 37 height 11
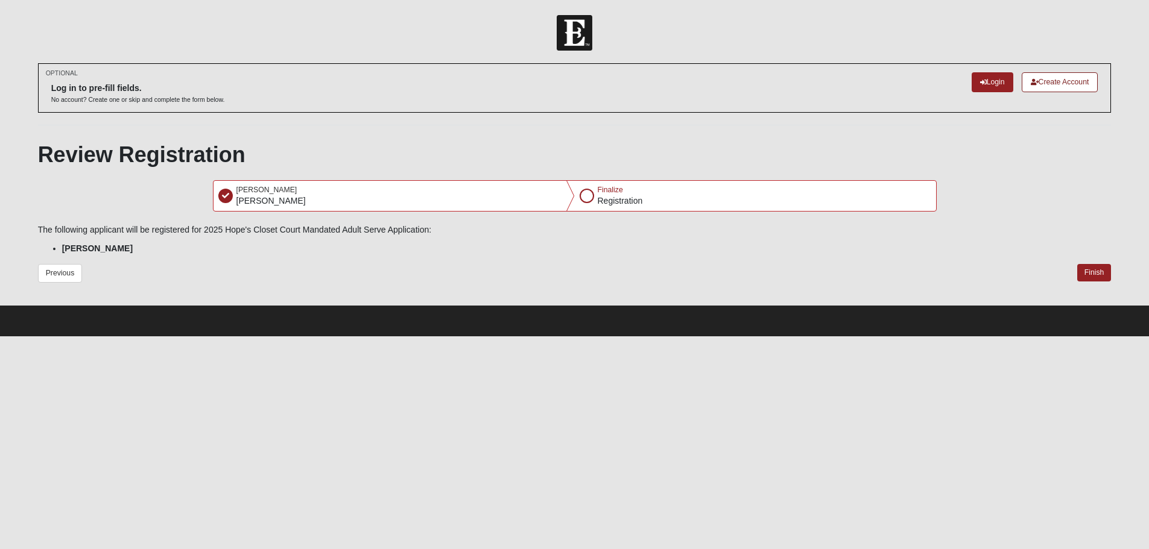
scroll to position [0, 0]
click at [1114, 270] on button "Finish" at bounding box center [1103, 272] width 34 height 17
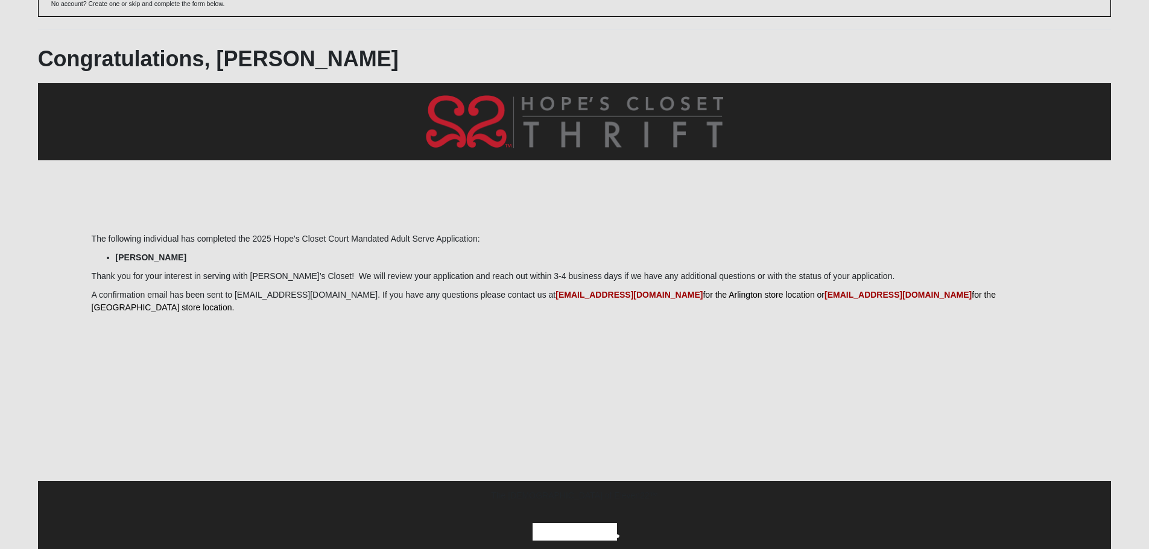
scroll to position [68, 0]
